Goal: Information Seeking & Learning: Find specific fact

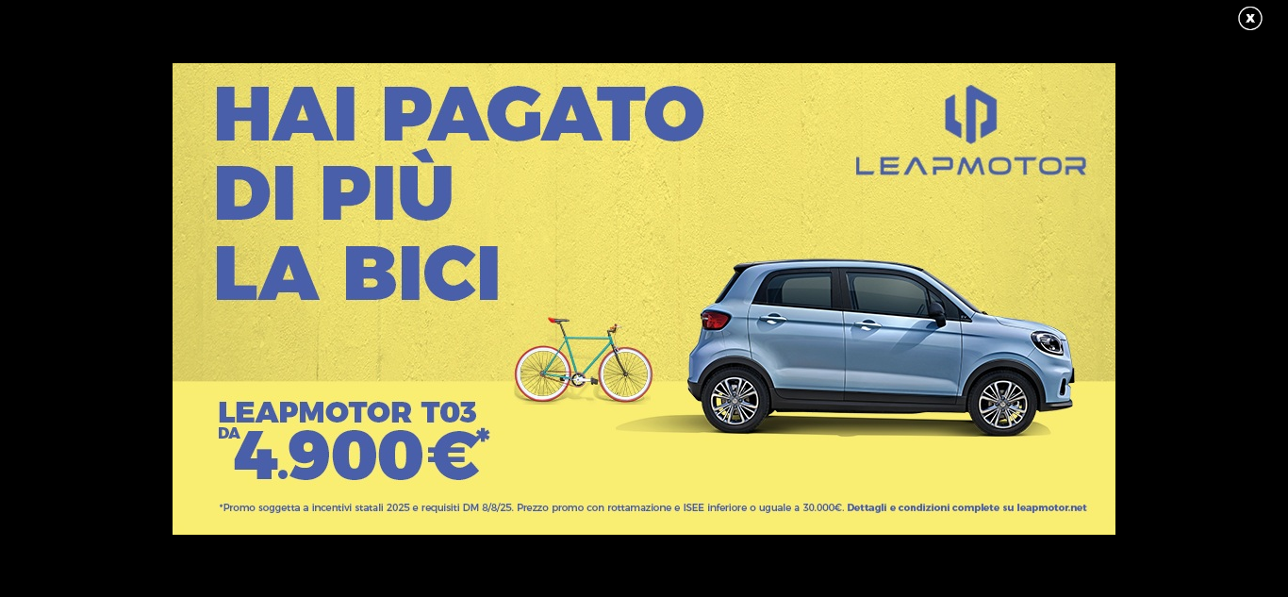
click at [1247, 29] on link at bounding box center [1259, 19] width 47 height 28
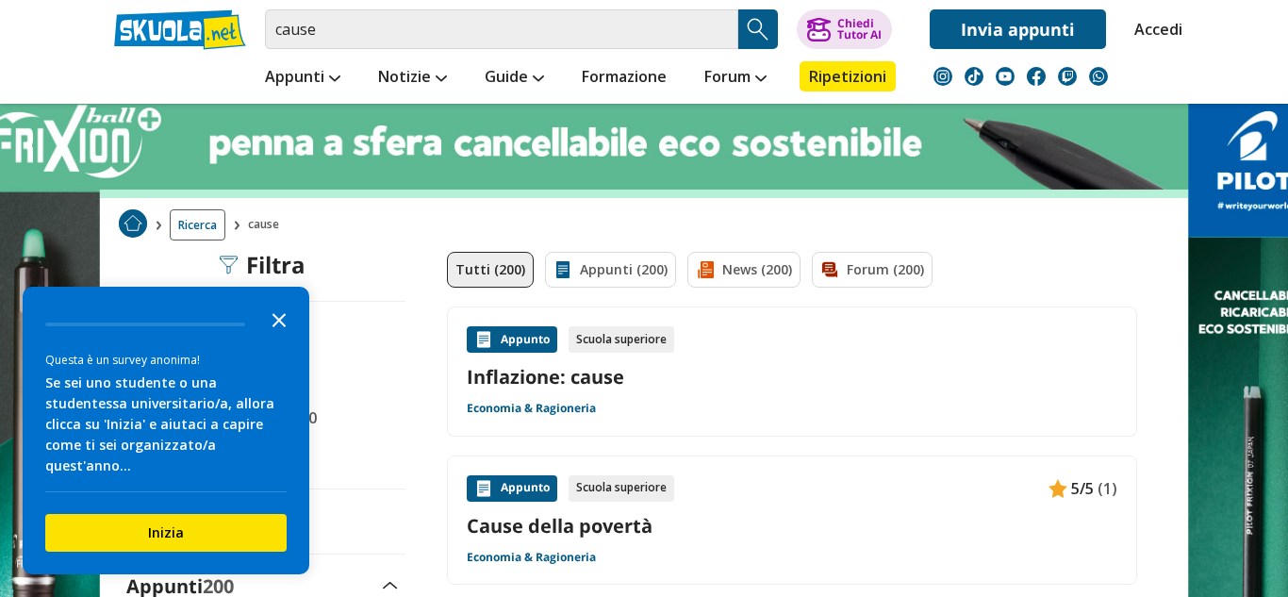
click at [279, 338] on icon "Close the survey" at bounding box center [279, 319] width 38 height 38
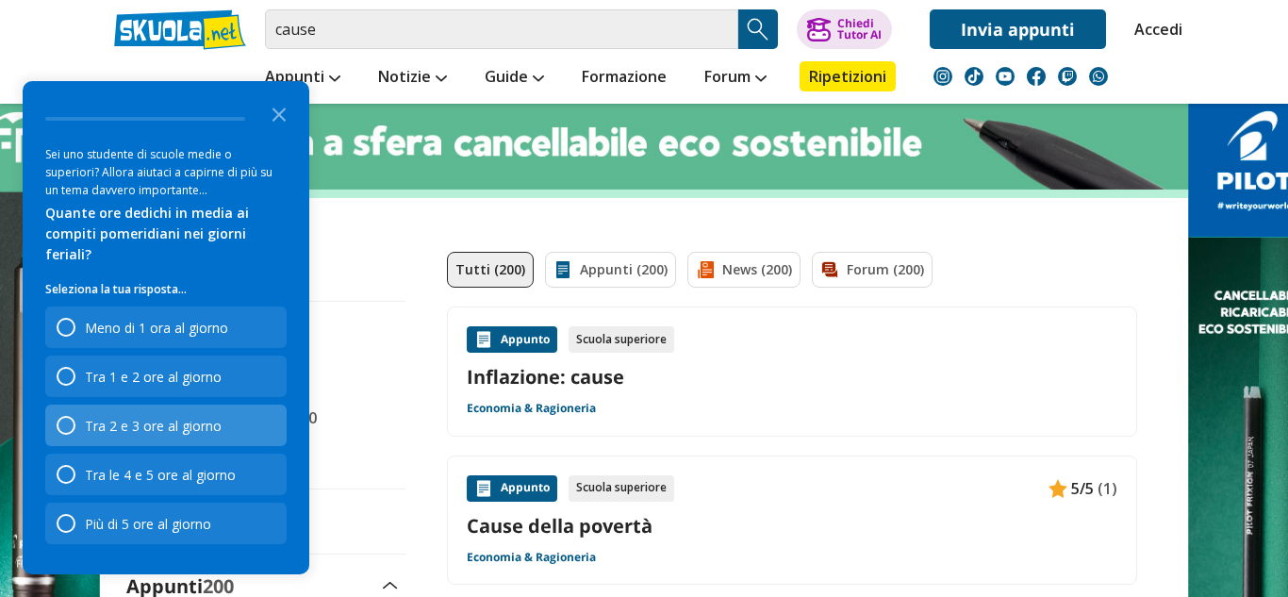
click at [158, 429] on div "Tra 2 e 3 ore al giorno" at bounding box center [153, 426] width 137 height 18
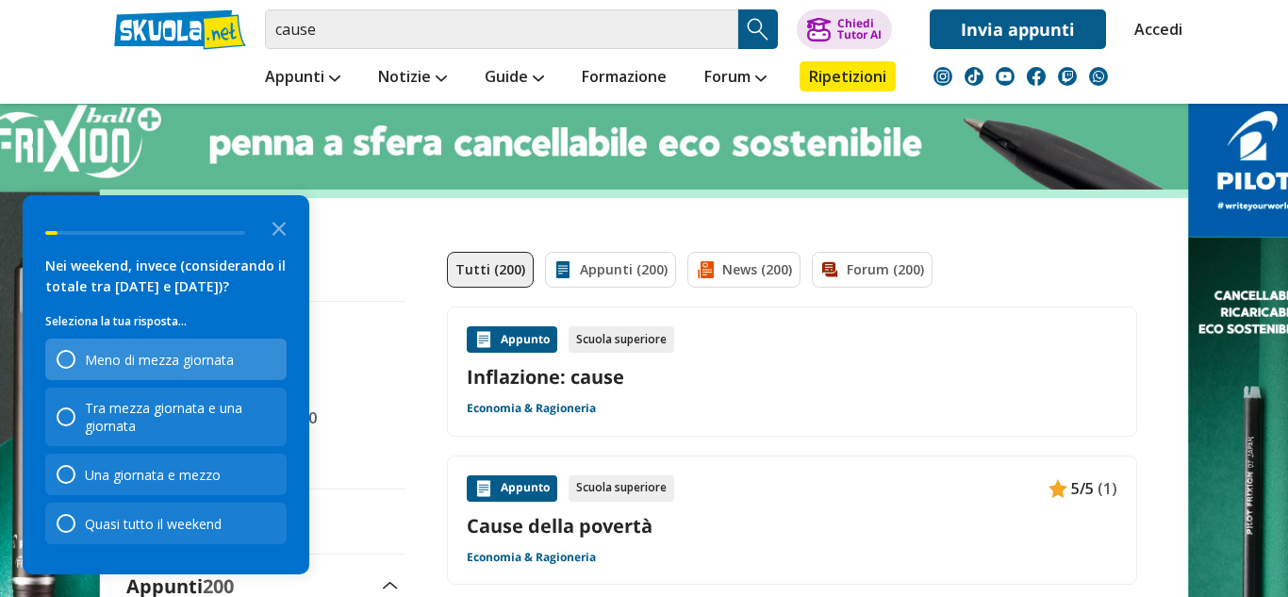
click at [177, 369] on div "Meno di mezza giornata" at bounding box center [165, 358] width 241 height 41
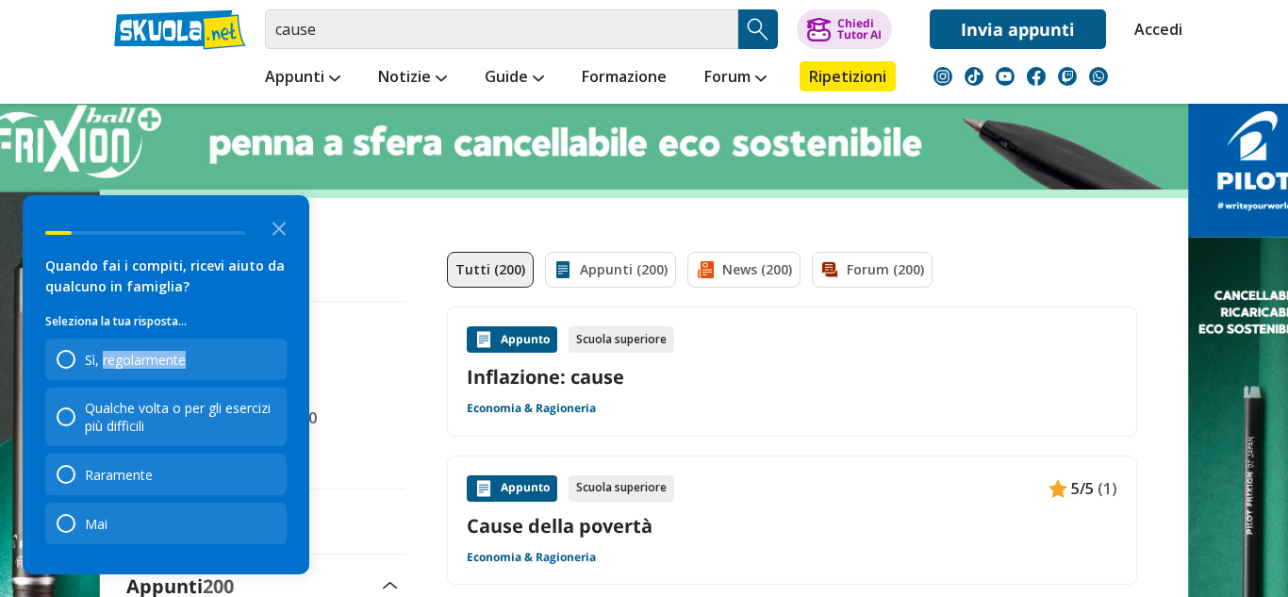
click at [177, 369] on div "Sì, regolarmente" at bounding box center [165, 358] width 241 height 41
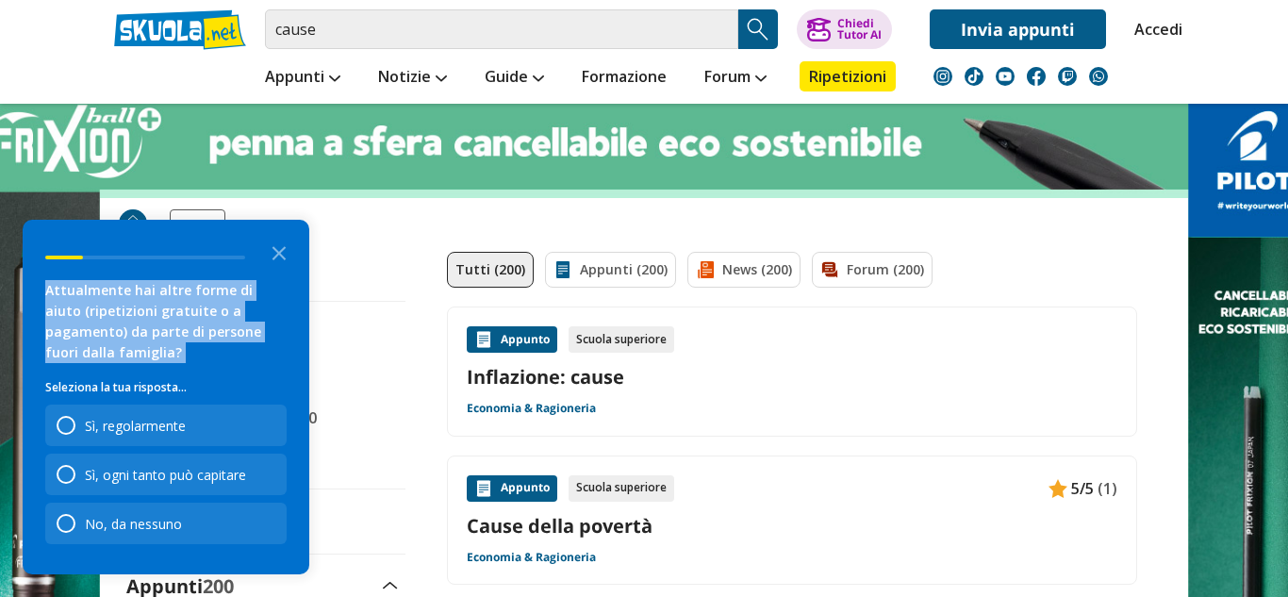
click at [177, 369] on div "Attualmente hai altre forme di aiuto (ripetizioni gratuite o a pagamento) da pa…" at bounding box center [165, 329] width 241 height 98
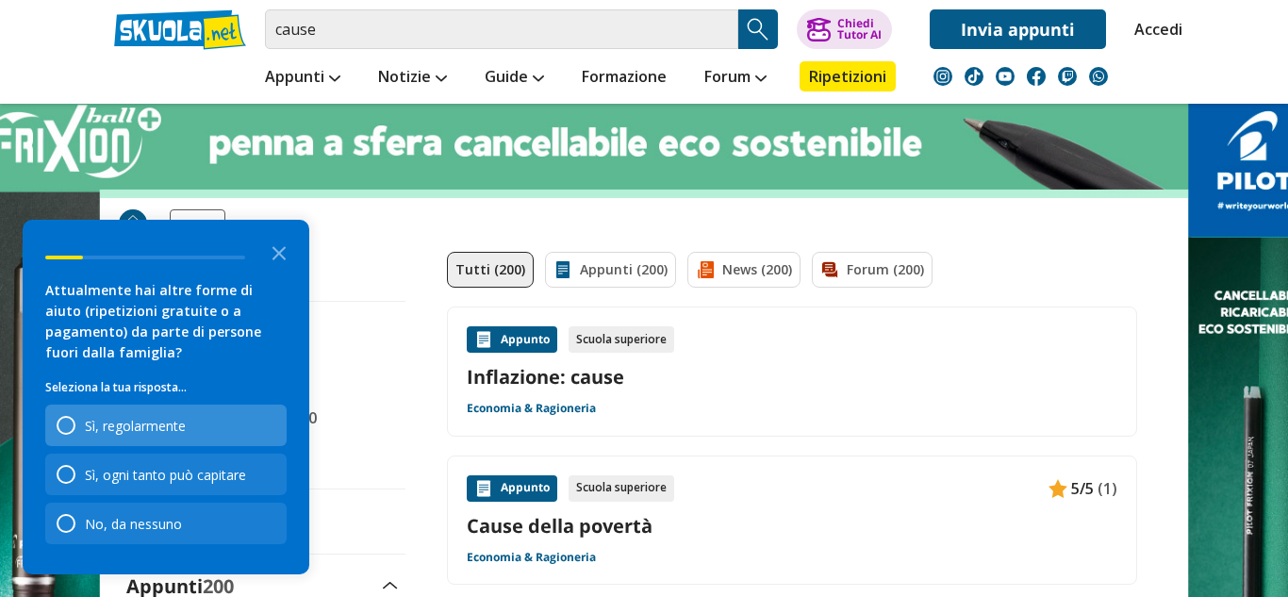
click at [216, 435] on div "Sì, regolarmente" at bounding box center [165, 425] width 241 height 41
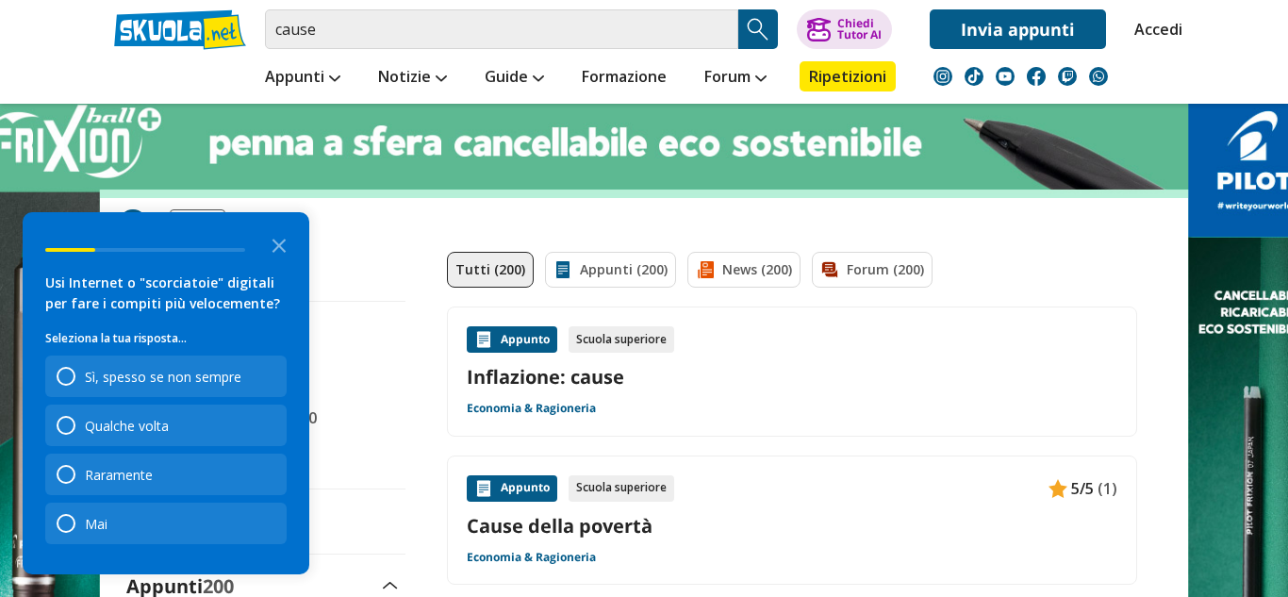
click at [204, 401] on div "Usi Internet o "scorciatoie" digitali per fare i compiti più velocemente? Selez…" at bounding box center [165, 408] width 241 height 272
click at [210, 428] on div "Qualche volta" at bounding box center [165, 425] width 241 height 41
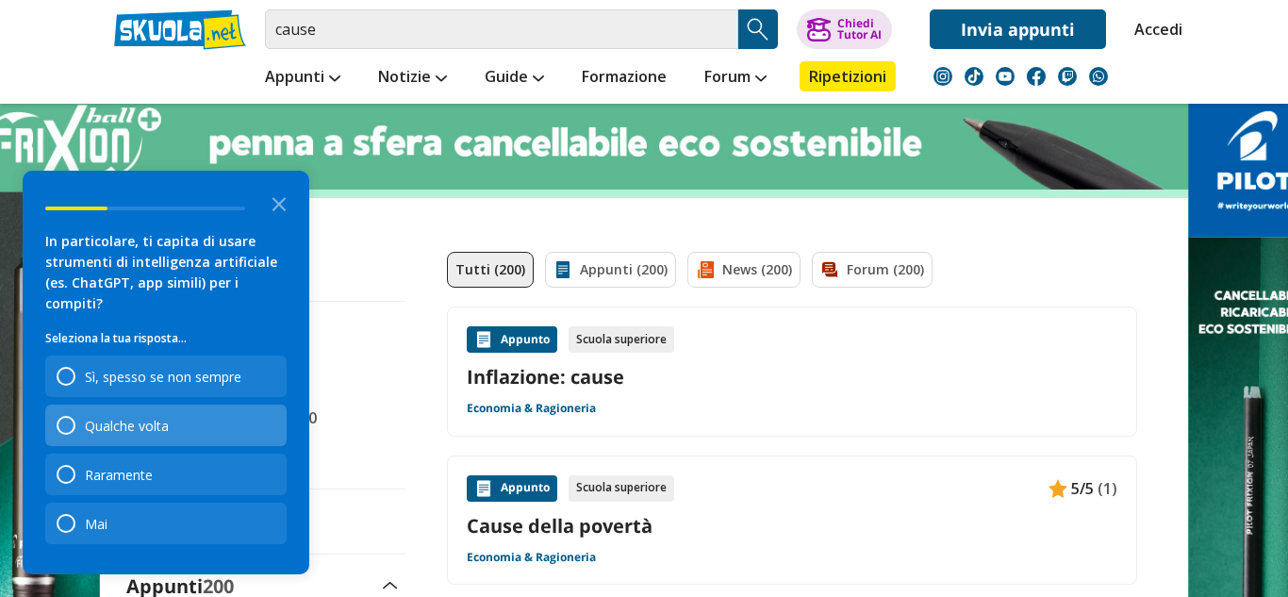
click at [204, 415] on div "Qualche volta" at bounding box center [165, 425] width 241 height 41
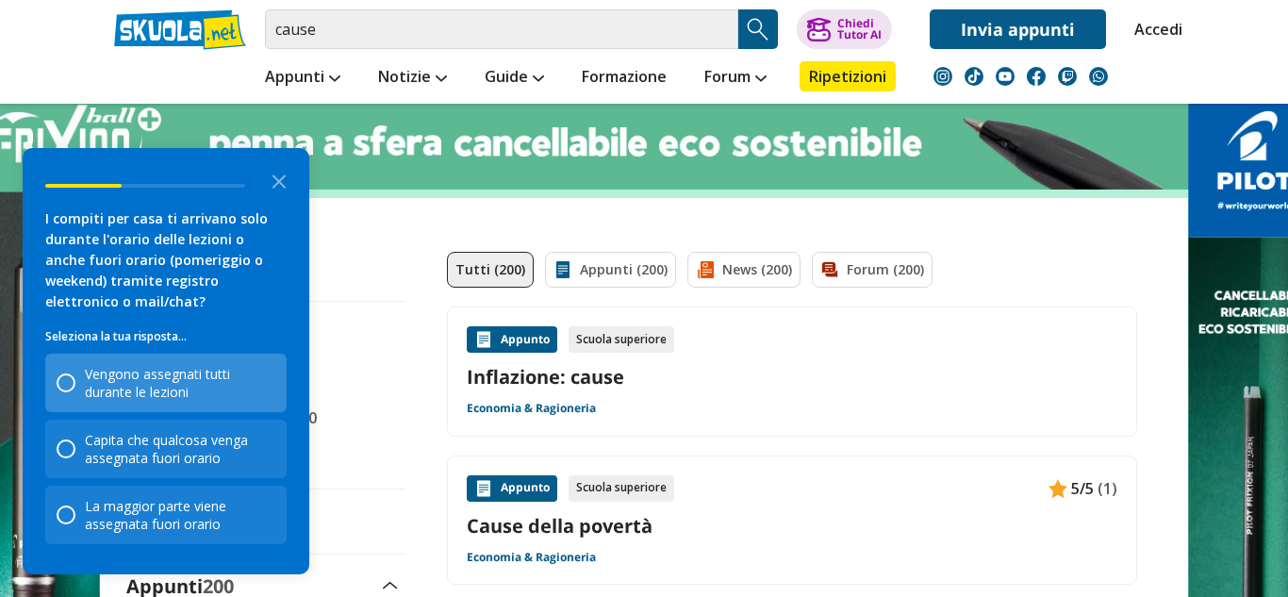
click at [197, 375] on div "Vengono assegnati tutti durante le lezioni" at bounding box center [180, 383] width 190 height 36
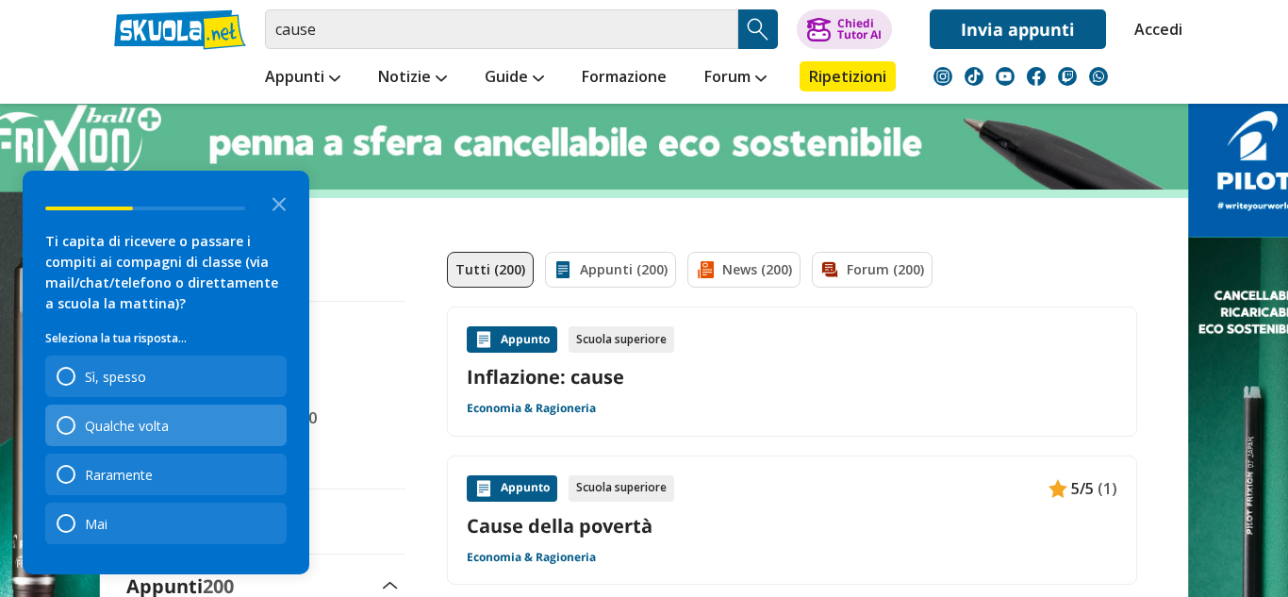
click at [212, 439] on div "Qualche volta" at bounding box center [165, 425] width 241 height 41
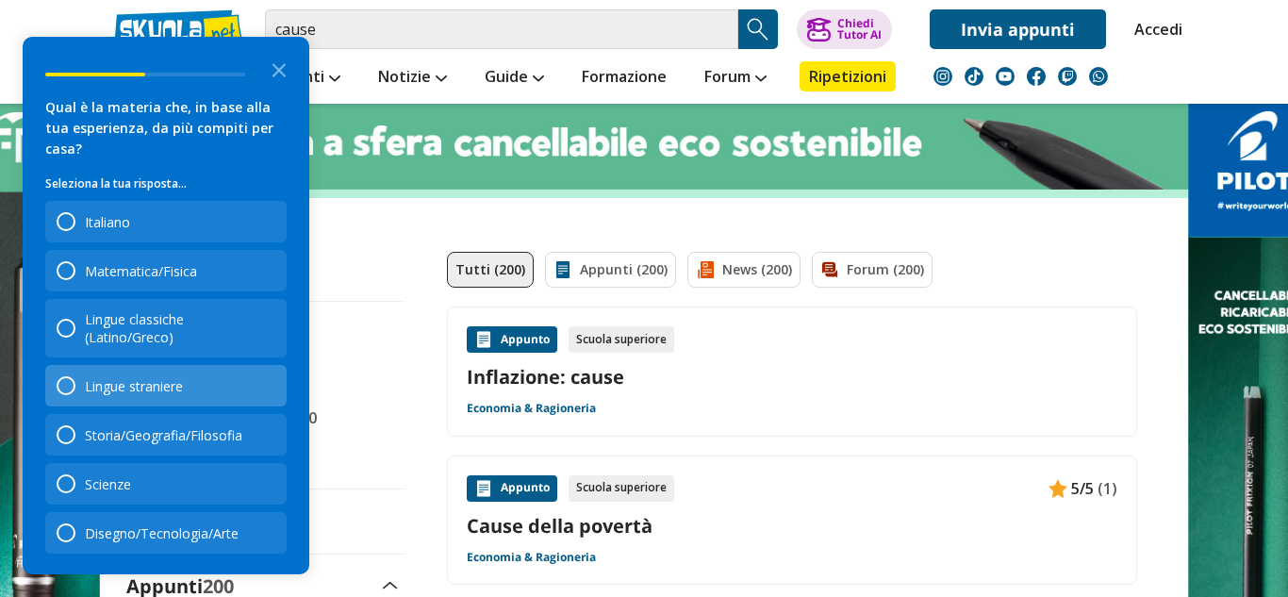
click at [199, 394] on div "Lingue straniere" at bounding box center [165, 385] width 241 height 41
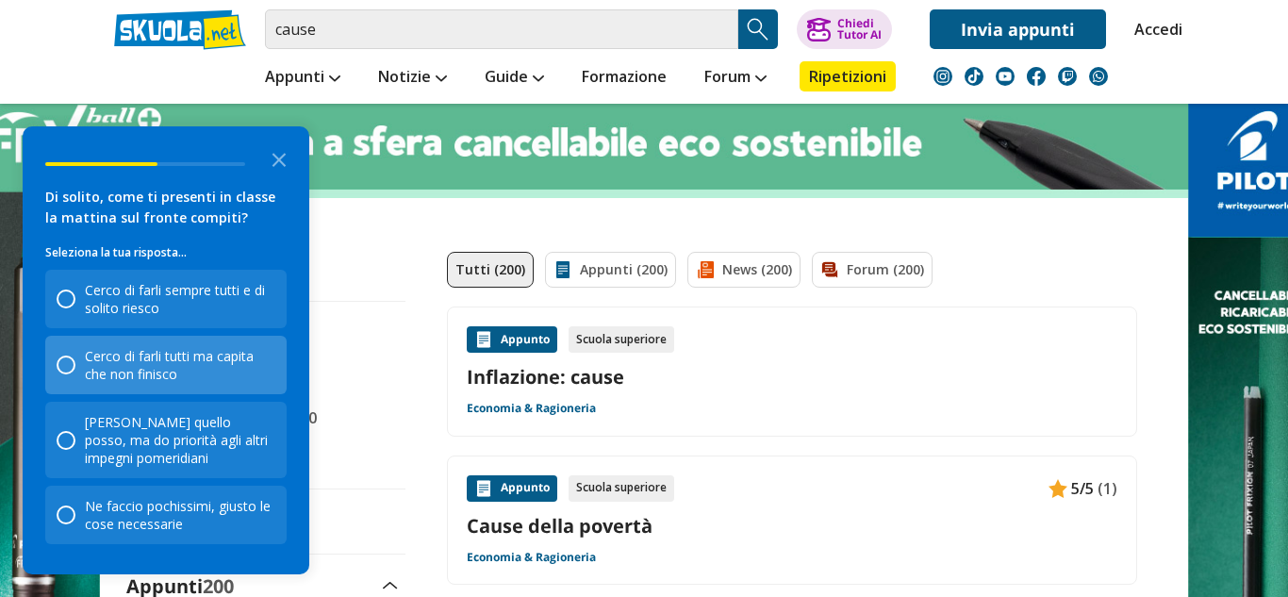
click at [186, 353] on div "Cerco di farli tutti ma capita che non finisco" at bounding box center [180, 365] width 190 height 36
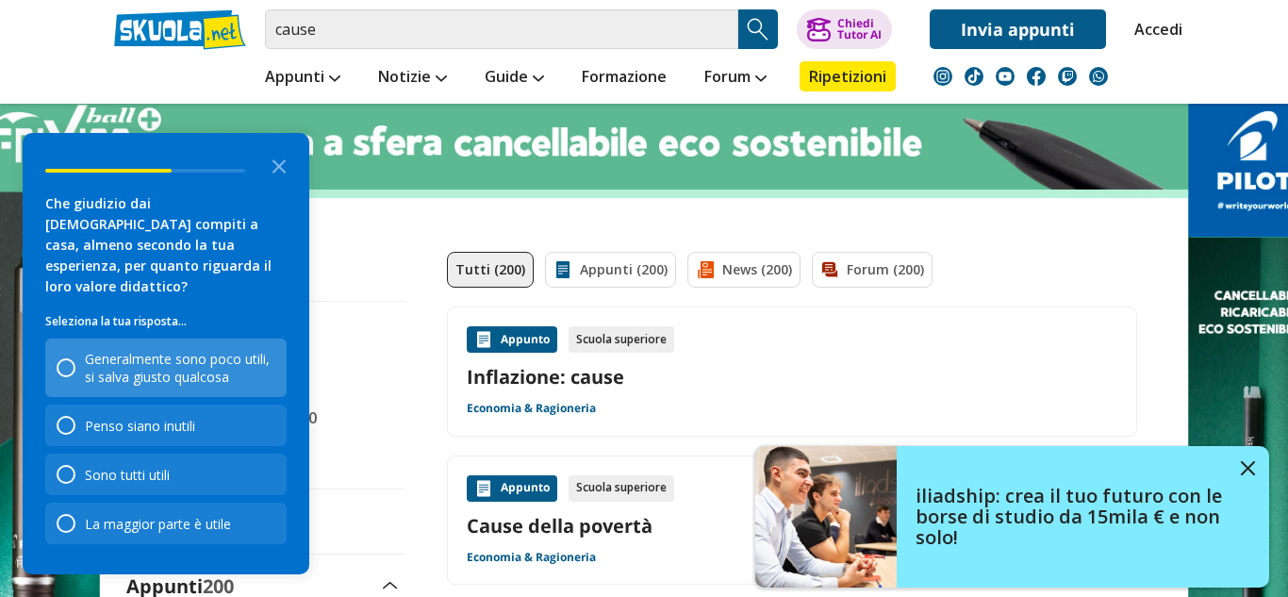
click at [183, 341] on div "Generalmente sono poco utili, si salva giusto qualcosa" at bounding box center [165, 367] width 241 height 58
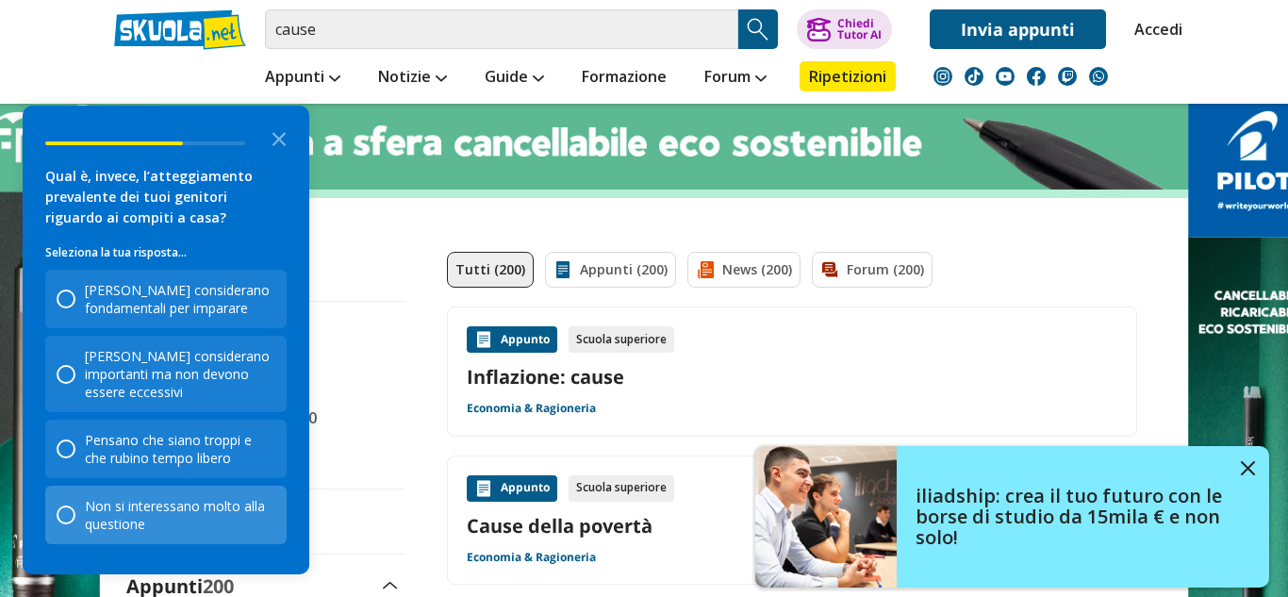
click at [214, 523] on div "Non si interessano molto alla questione" at bounding box center [180, 515] width 190 height 36
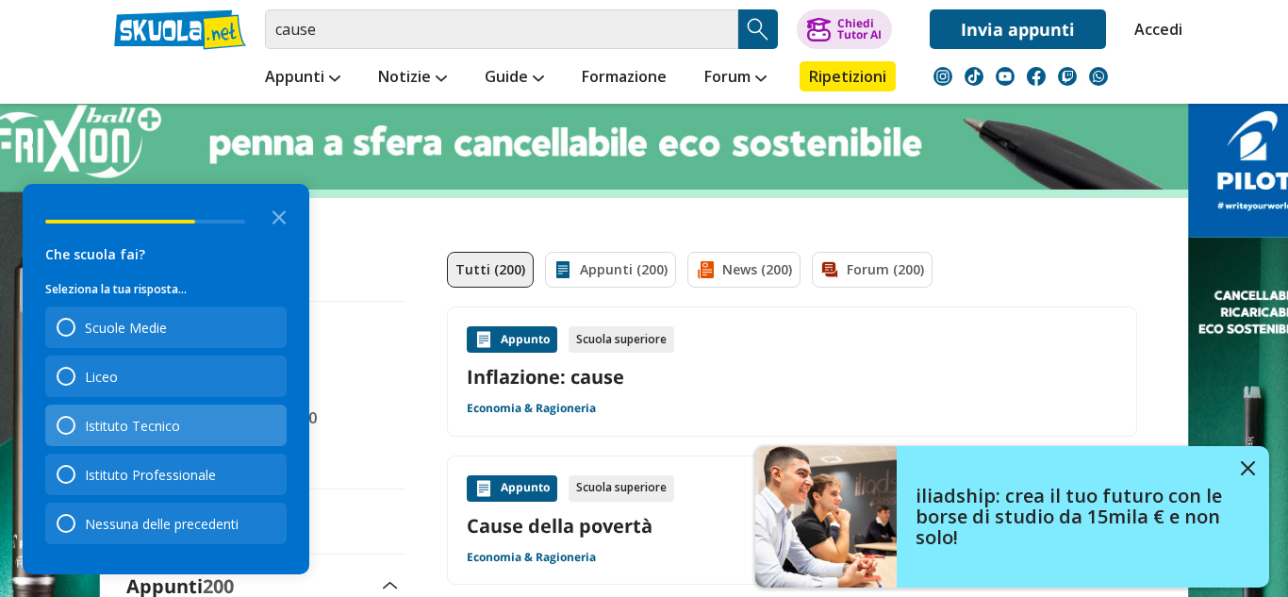
click at [203, 433] on div "Istituto Tecnico" at bounding box center [165, 425] width 241 height 41
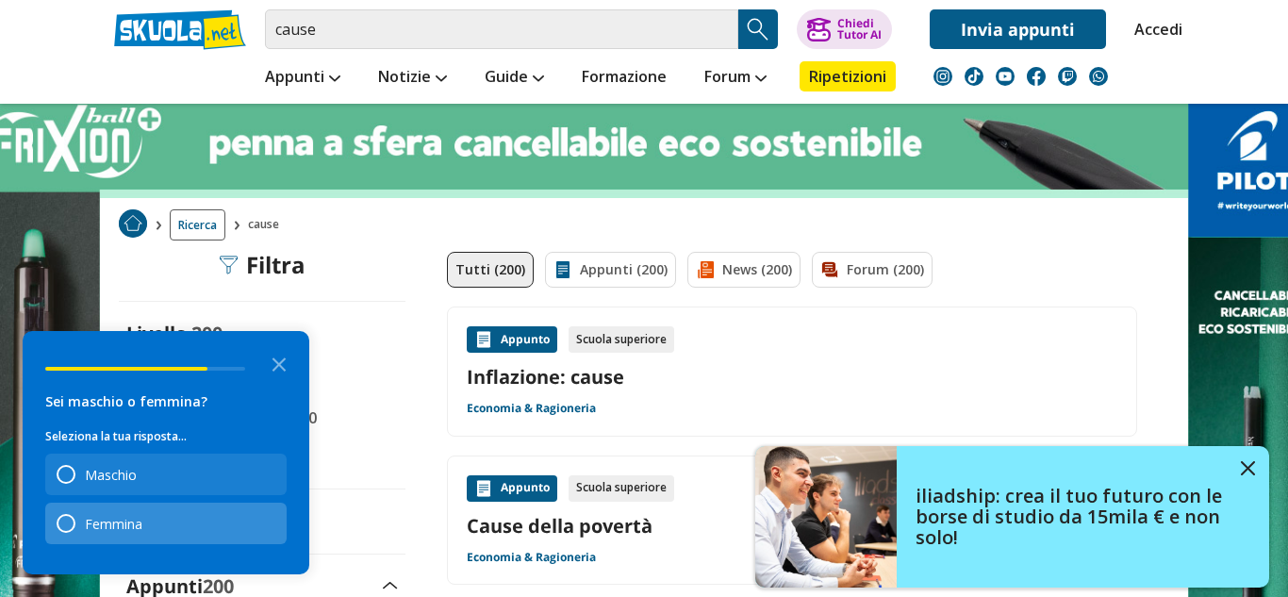
click at [216, 536] on div "Femmina" at bounding box center [165, 523] width 241 height 41
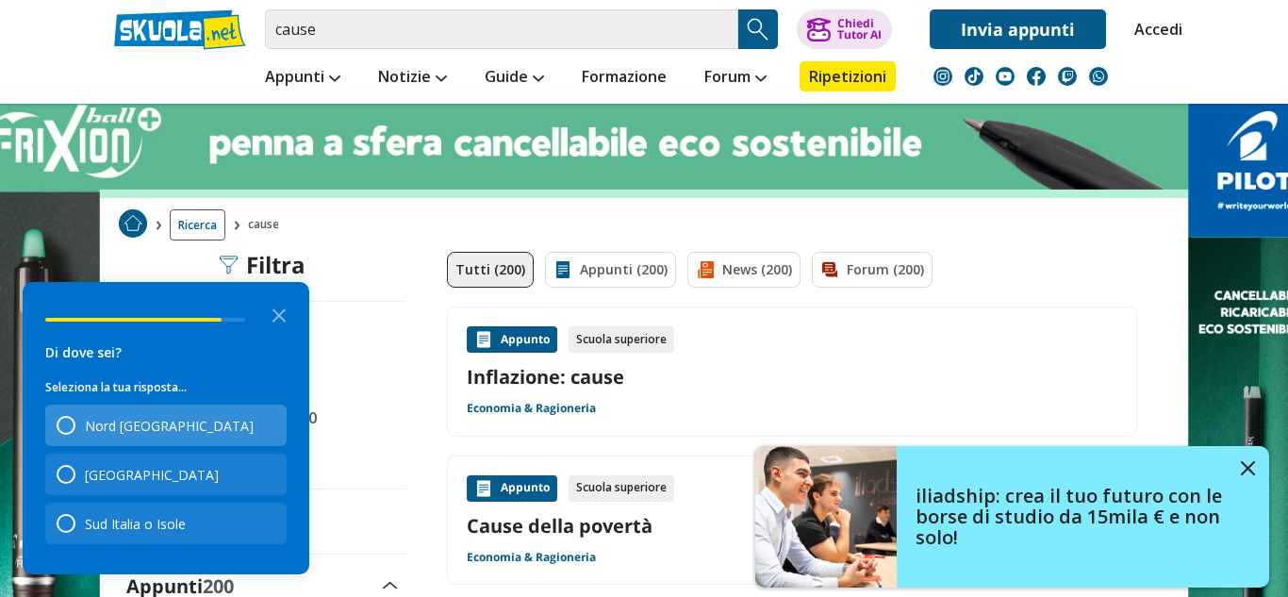
click at [183, 421] on div "Nord [GEOGRAPHIC_DATA]" at bounding box center [165, 425] width 241 height 41
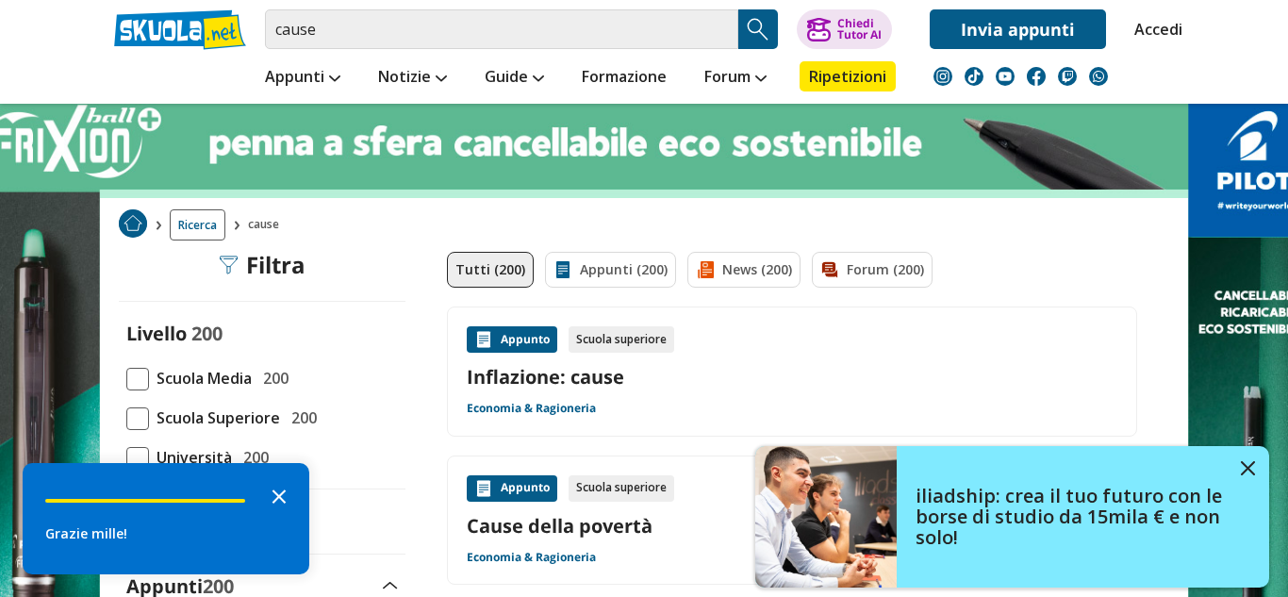
click at [277, 490] on icon "Close the survey" at bounding box center [279, 495] width 38 height 38
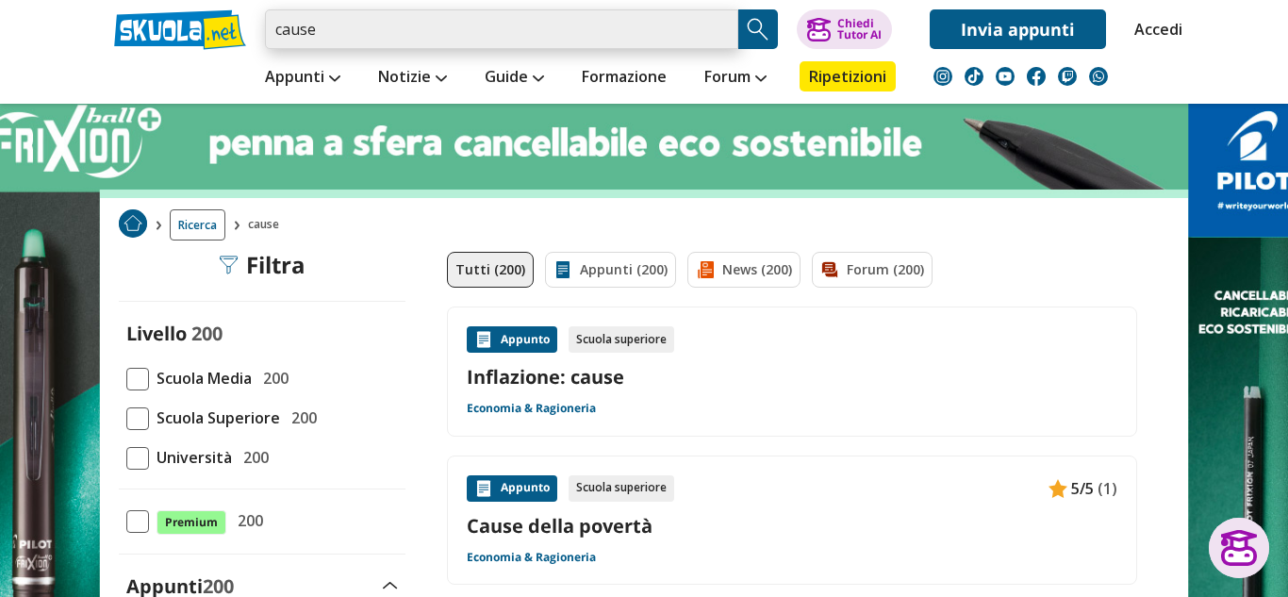
click at [572, 38] on input "cause" at bounding box center [501, 29] width 473 height 40
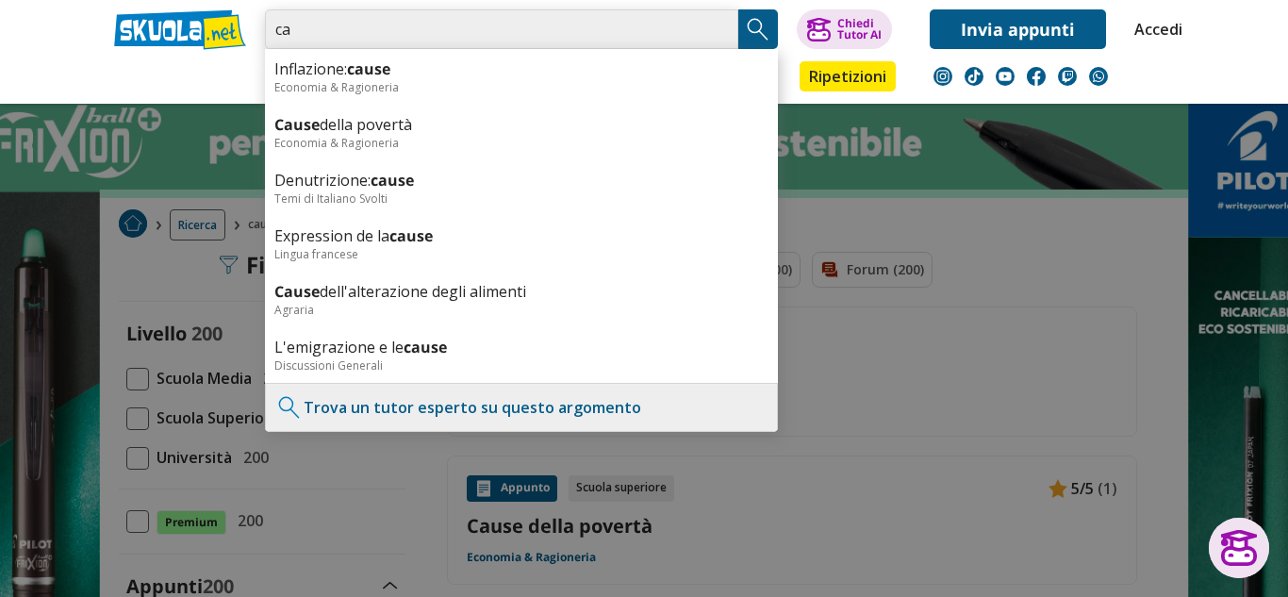
type input "c"
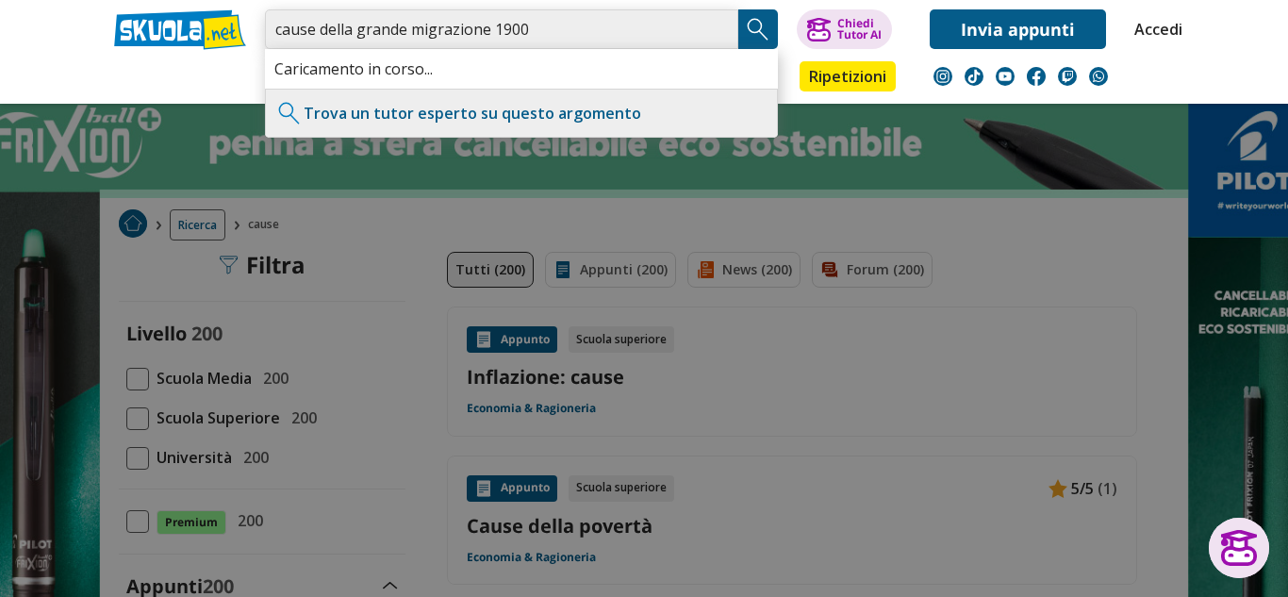
type input "cause della grande migrazione 1900"
